Goal: Task Accomplishment & Management: Manage account settings

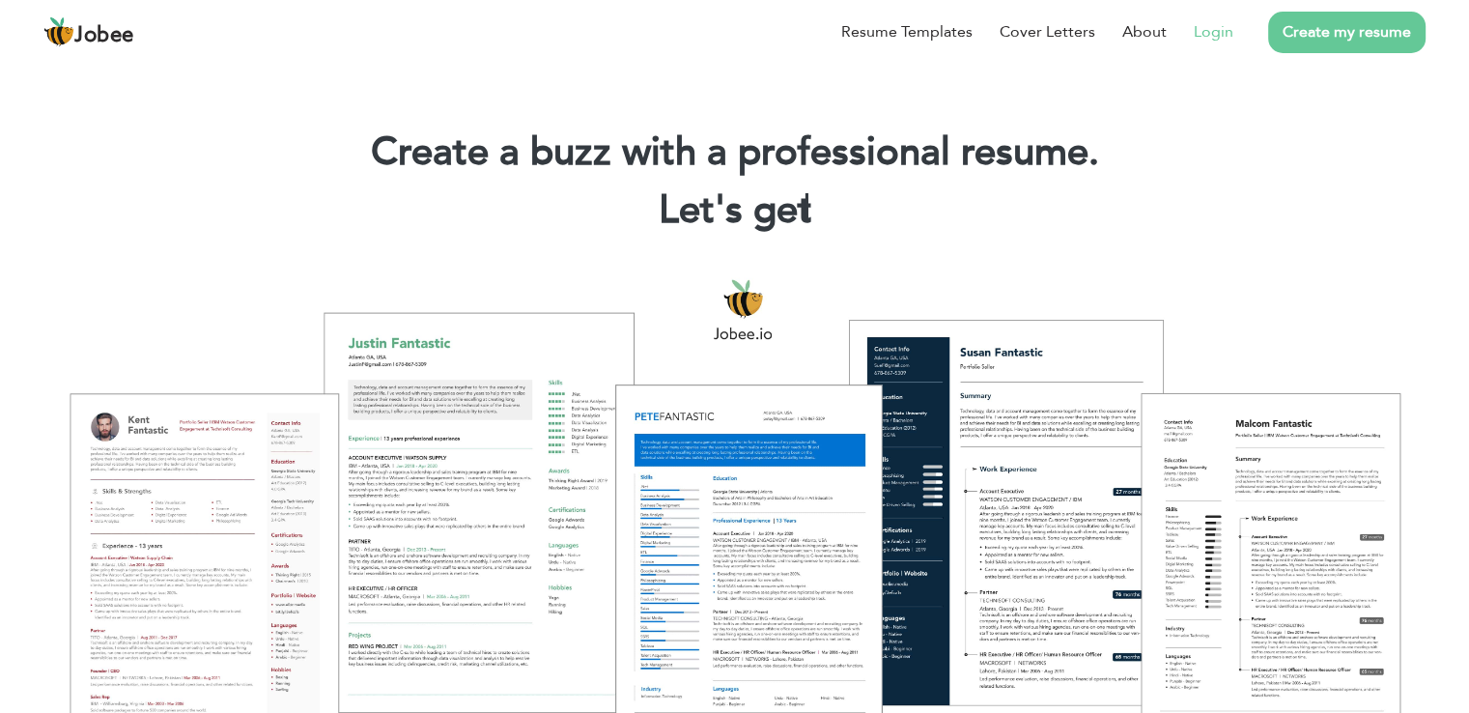
click at [1225, 35] on link "Login" at bounding box center [1214, 31] width 40 height 23
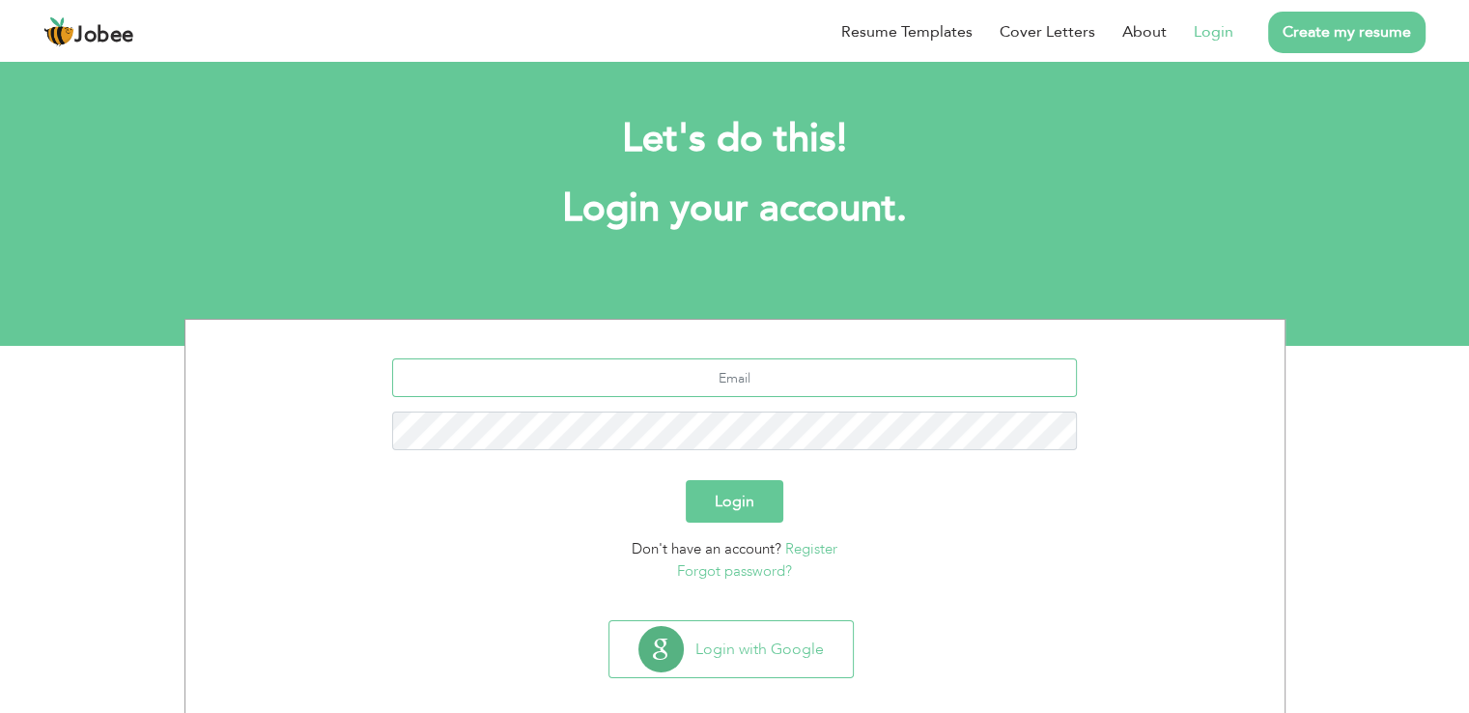
click at [726, 369] on input "text" at bounding box center [734, 377] width 685 height 39
type input "mdanishrafiq@yahoo.com"
click at [686, 480] on button "Login" at bounding box center [735, 501] width 98 height 42
click at [738, 505] on button "Login" at bounding box center [735, 501] width 98 height 42
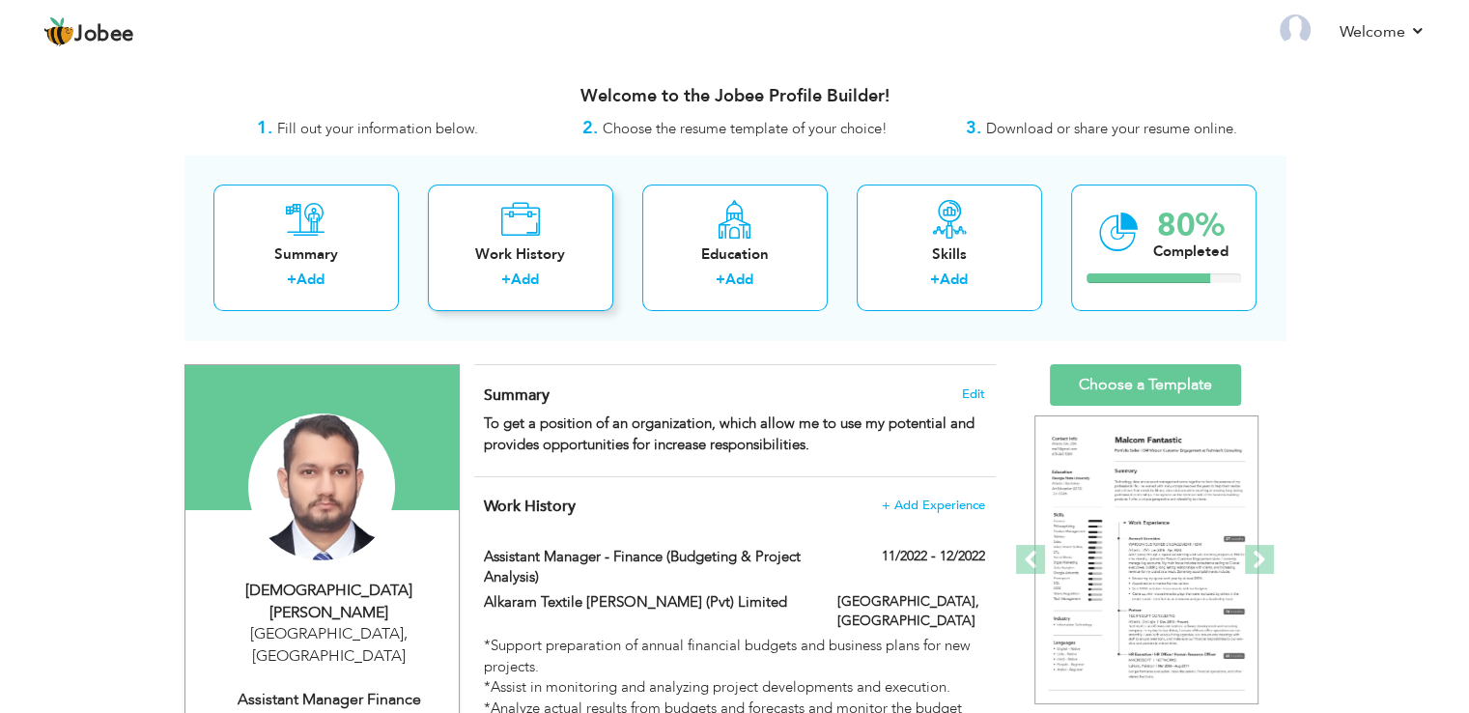
click at [572, 259] on div "Work History" at bounding box center [520, 254] width 155 height 20
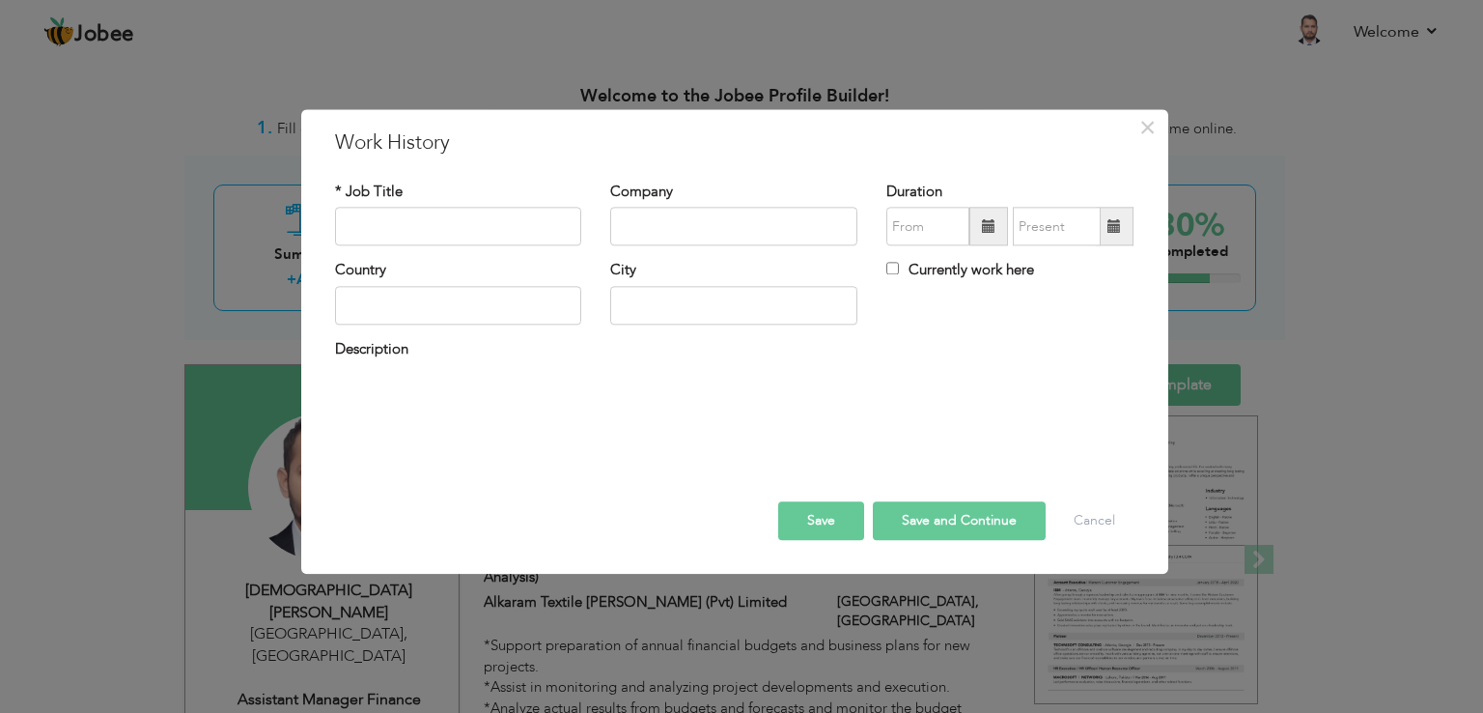
click at [1153, 123] on div "× Work History * Job Title Company Duration Currently work here Country City Sa…" at bounding box center [734, 341] width 867 height 465
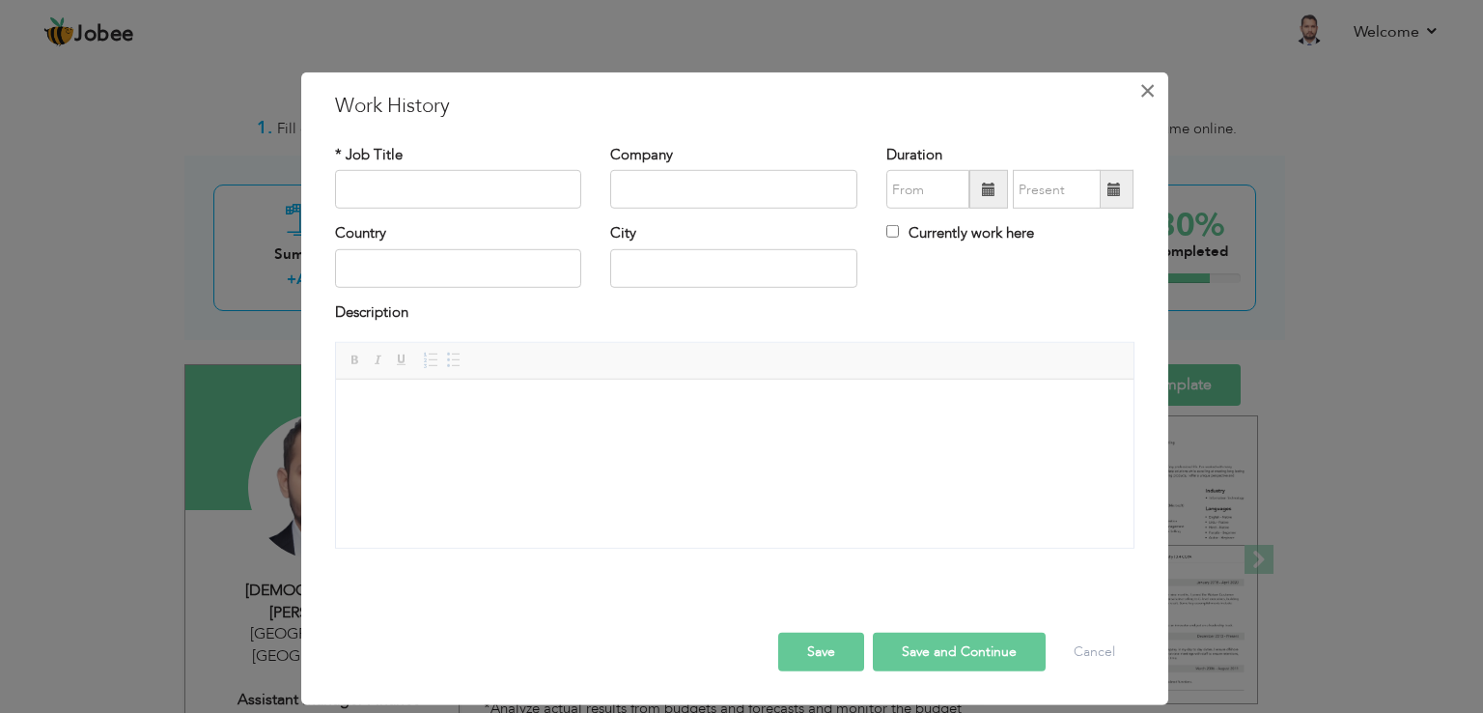
click at [1146, 87] on span "×" at bounding box center [1148, 90] width 16 height 35
click at [1147, 87] on span "×" at bounding box center [1148, 90] width 16 height 35
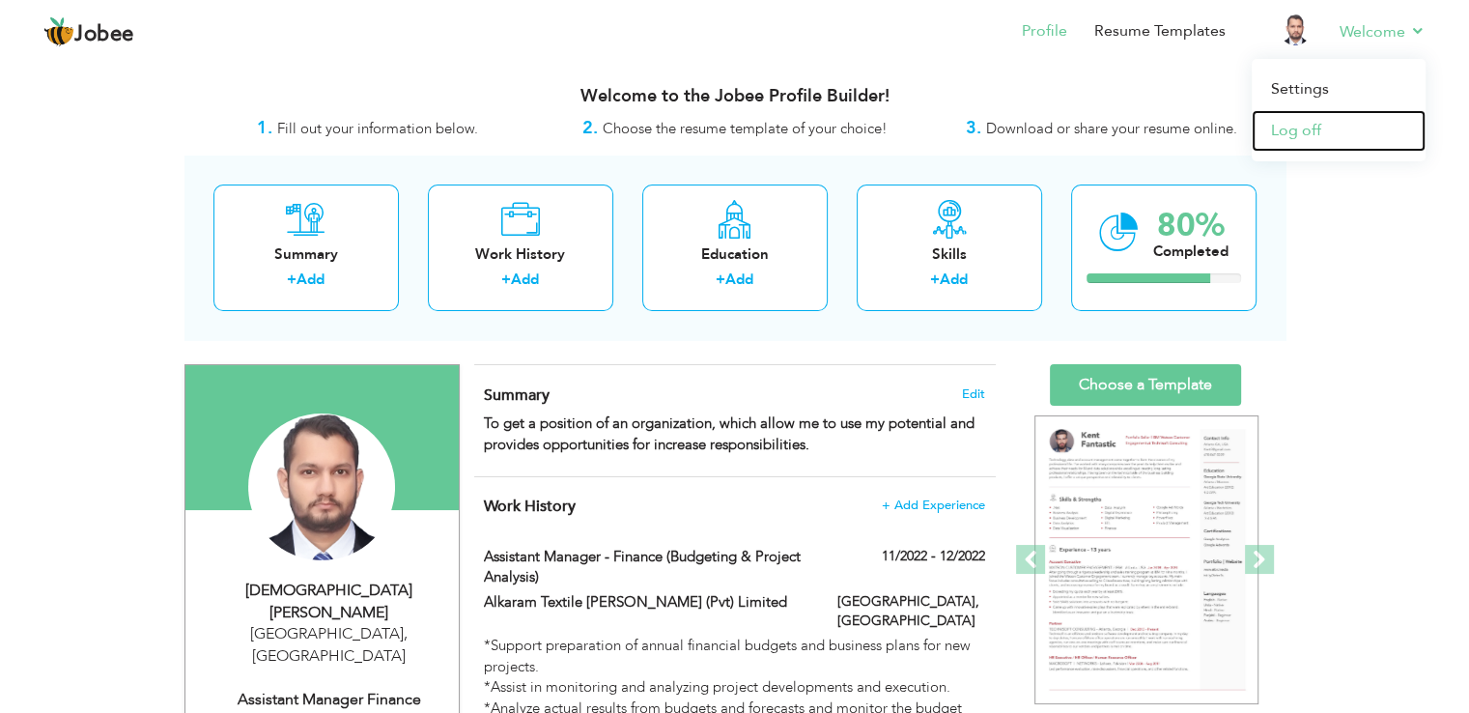
click at [1309, 128] on link "Log off" at bounding box center [1339, 131] width 174 height 42
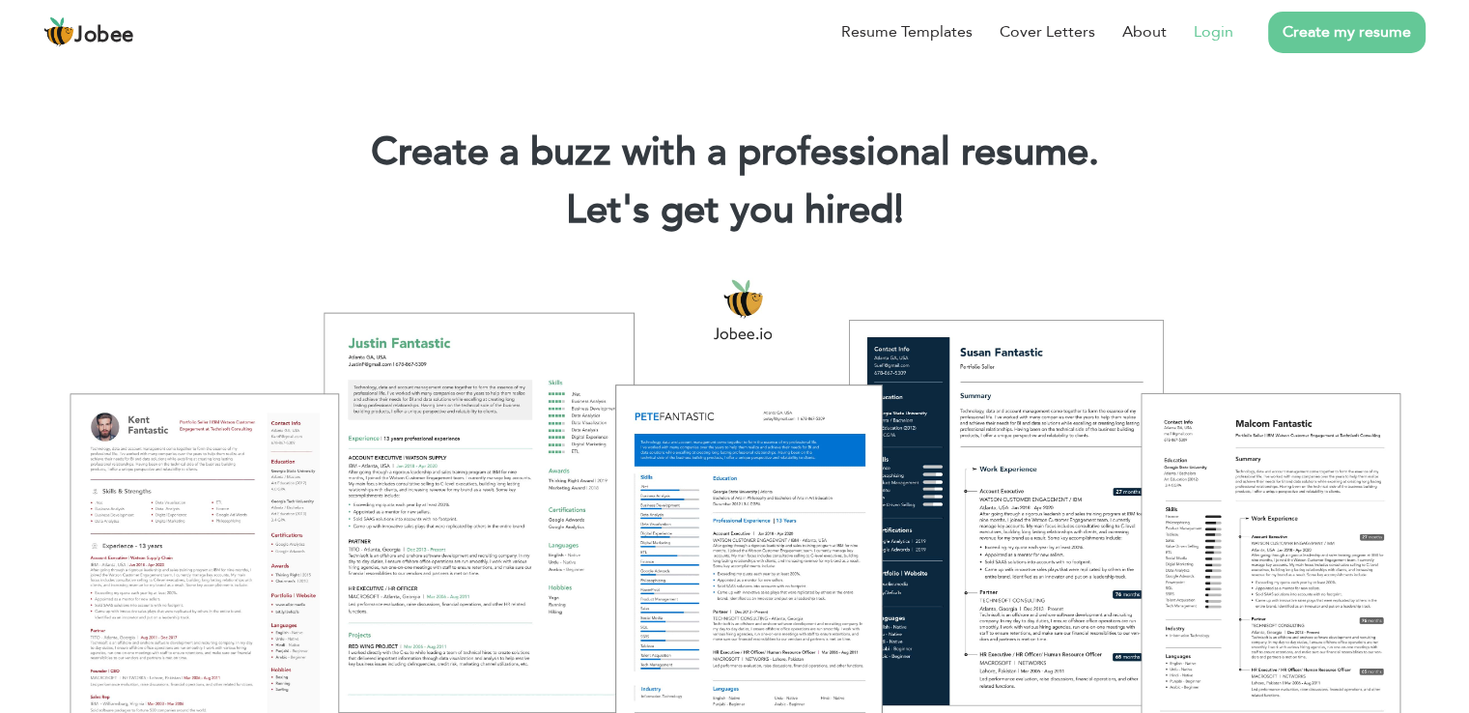
click at [1210, 39] on link "Login" at bounding box center [1214, 31] width 40 height 23
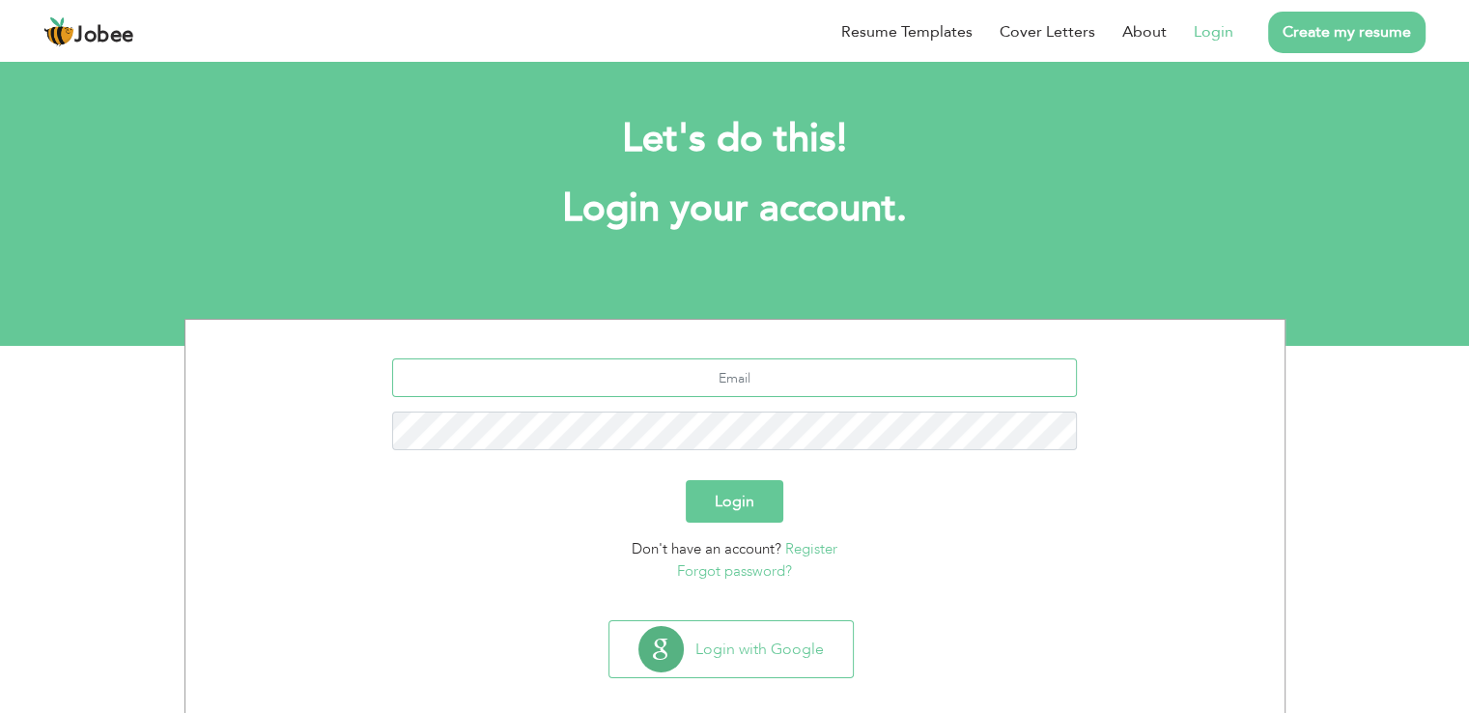
click at [722, 377] on input "text" at bounding box center [734, 377] width 685 height 39
type input "mdanishrafiquae@gmail.com"
click at [686, 480] on button "Login" at bounding box center [735, 501] width 98 height 42
click at [761, 493] on button "Login" at bounding box center [735, 501] width 98 height 42
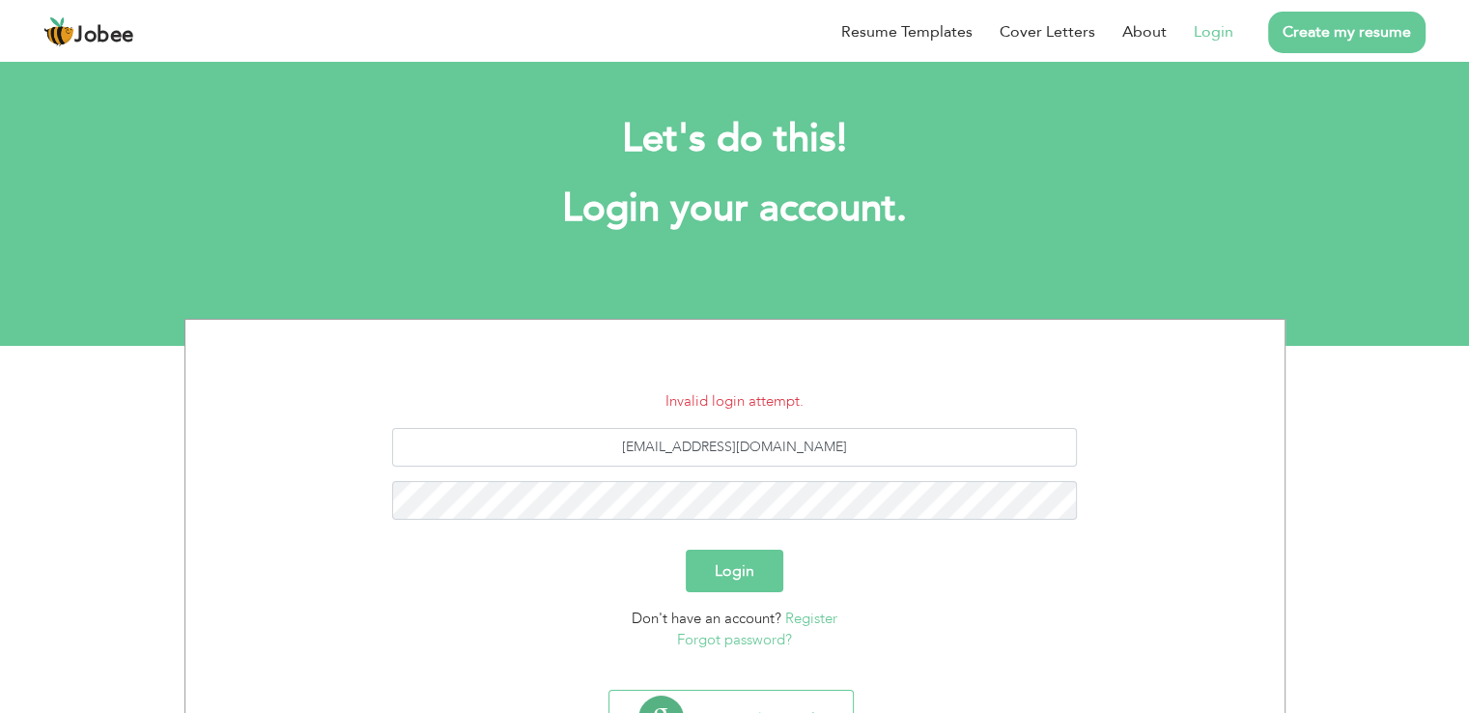
click at [765, 638] on link "Forgot password?" at bounding box center [734, 639] width 115 height 19
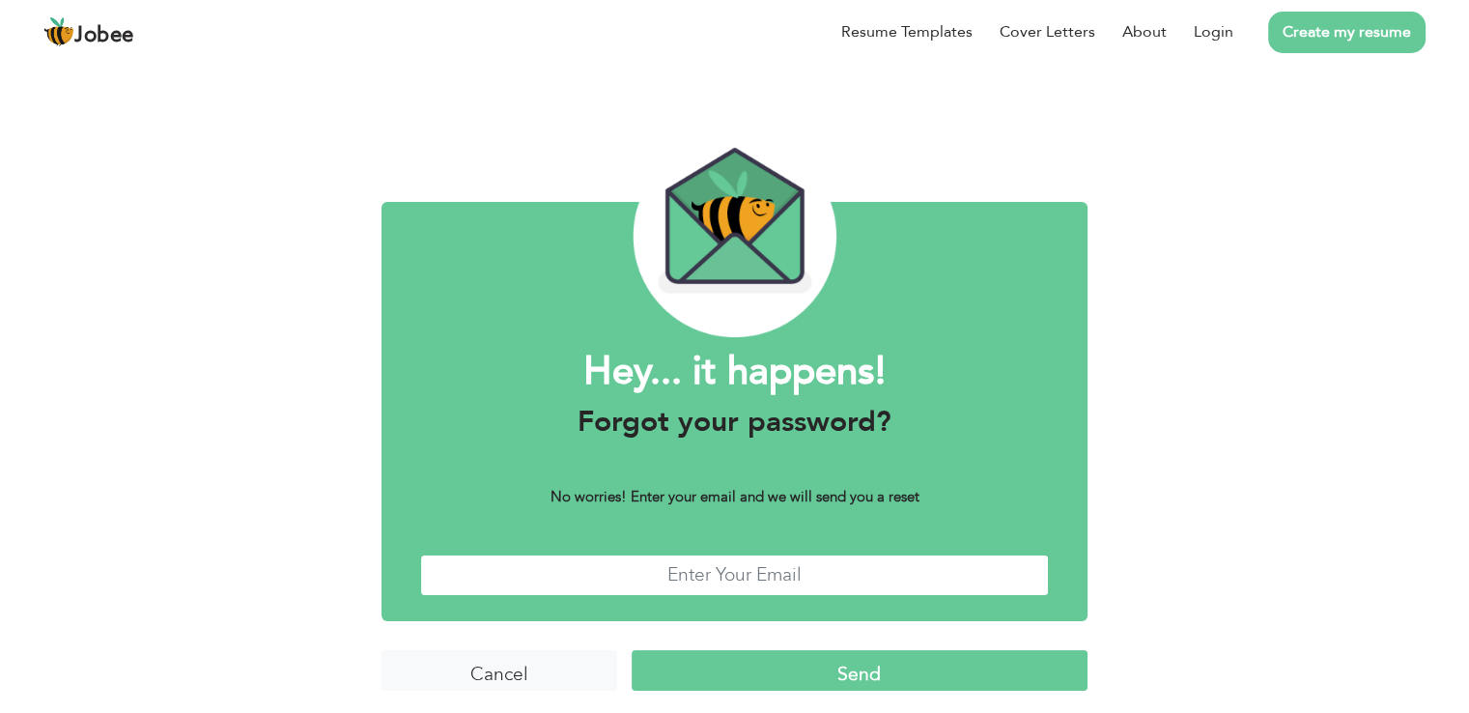
click at [751, 577] on input "text" at bounding box center [734, 575] width 629 height 42
type input "[EMAIL_ADDRESS][DOMAIN_NAME]"
click at [827, 667] on input "Send" at bounding box center [860, 671] width 456 height 42
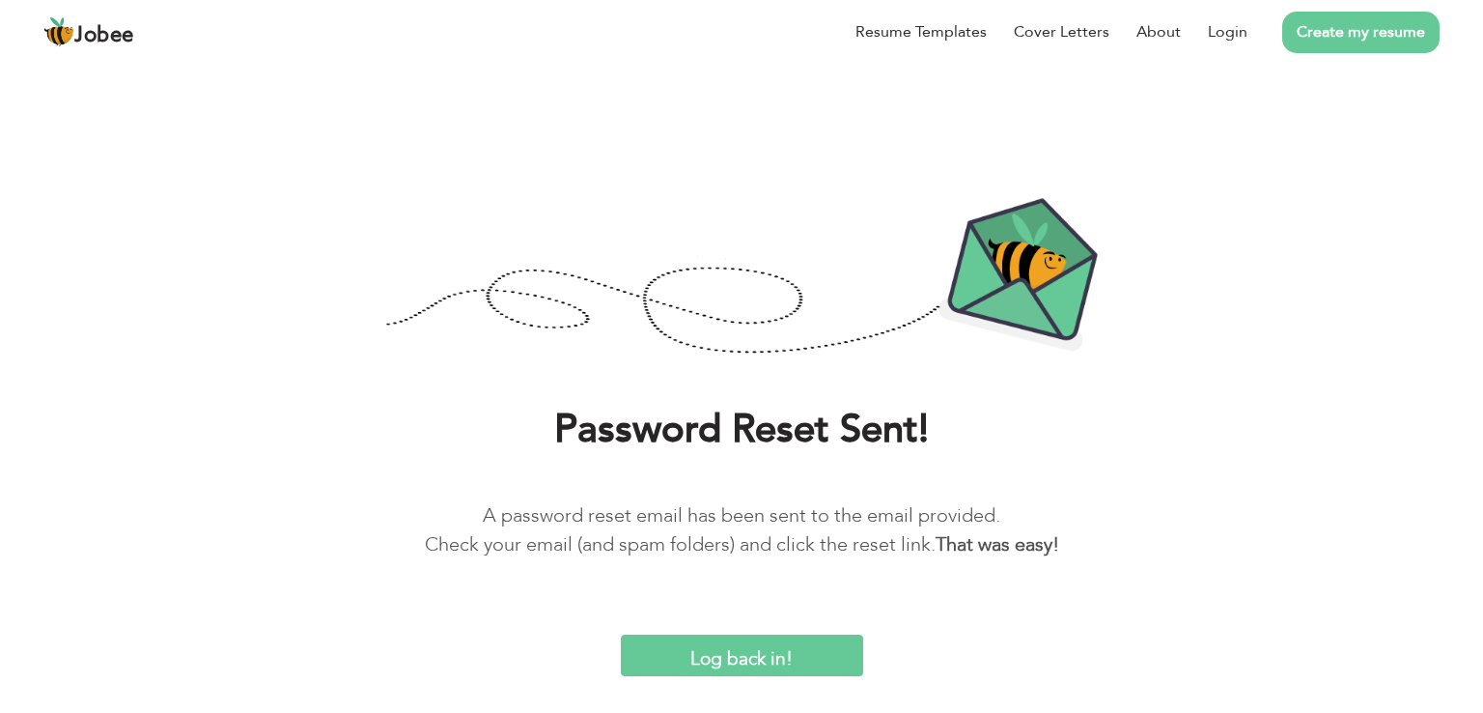
click at [760, 646] on input "Log back in!" at bounding box center [742, 656] width 242 height 42
click at [697, 667] on input "Log back in!" at bounding box center [742, 656] width 242 height 42
click at [738, 653] on input "Log back in!" at bounding box center [742, 656] width 242 height 42
click at [714, 652] on input "Log back in!" at bounding box center [742, 656] width 242 height 42
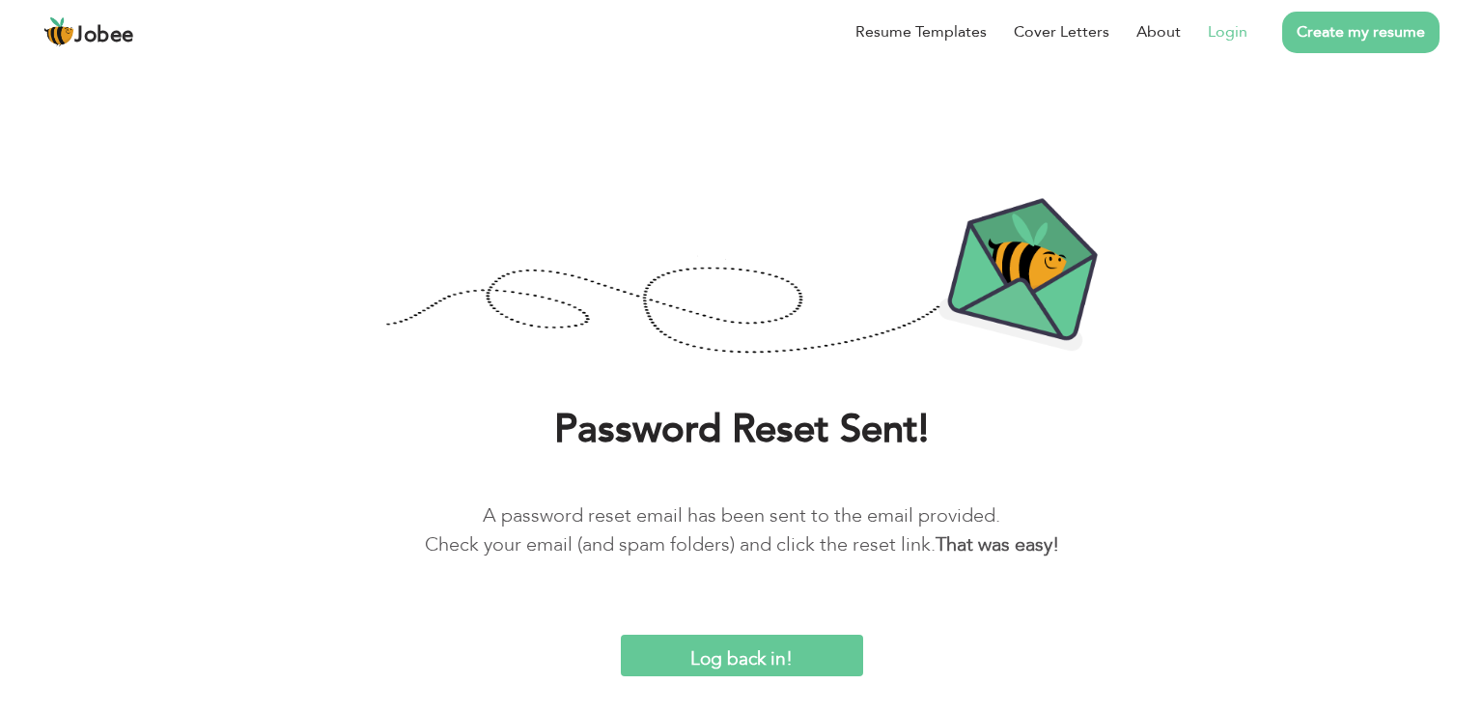
click at [1228, 33] on link "Login" at bounding box center [1228, 31] width 40 height 23
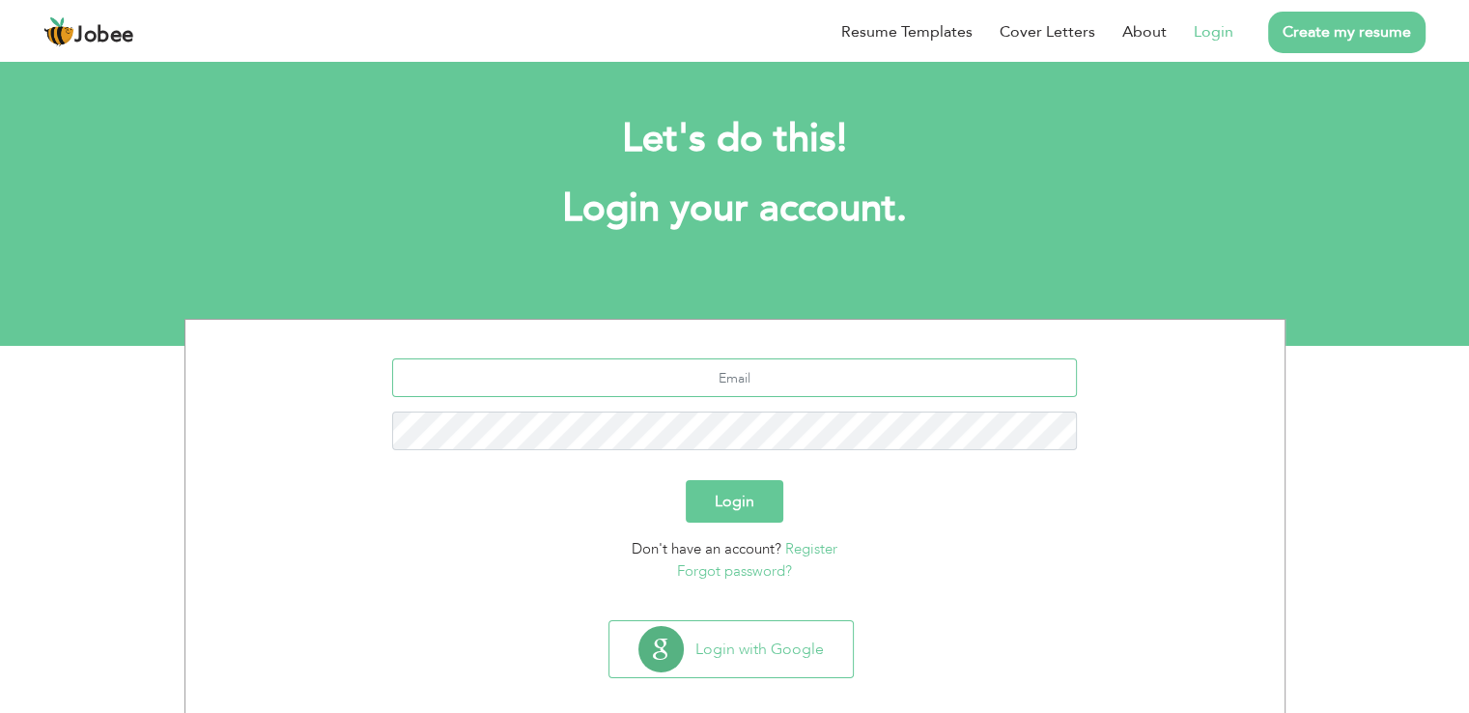
click at [686, 361] on input "text" at bounding box center [734, 377] width 685 height 39
type input "[EMAIL_ADDRESS][DOMAIN_NAME]"
click at [736, 511] on button "Login" at bounding box center [735, 501] width 98 height 42
